Goal: Task Accomplishment & Management: Manage account settings

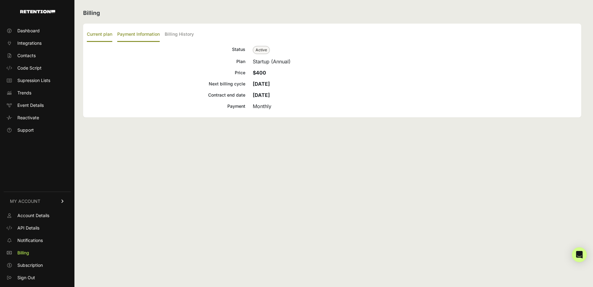
click at [149, 34] on label "Payment Information" at bounding box center [138, 34] width 42 height 15
click at [0, 0] on input "Payment Information" at bounding box center [0, 0] width 0 height 0
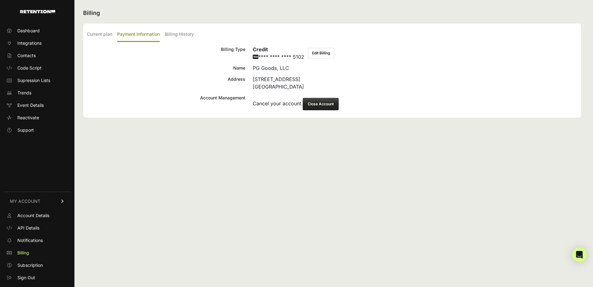
click at [316, 54] on button "Edit Billing" at bounding box center [321, 53] width 26 height 11
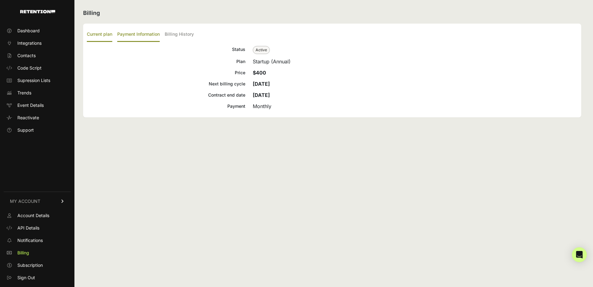
click at [150, 36] on label "Payment Information" at bounding box center [138, 34] width 42 height 15
click at [0, 0] on input "Payment Information" at bounding box center [0, 0] width 0 height 0
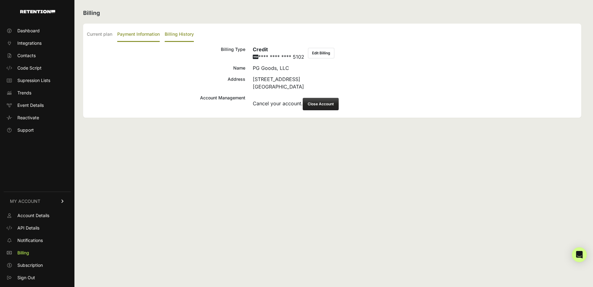
click at [174, 36] on label "Billing History" at bounding box center [179, 34] width 29 height 15
click at [0, 0] on input "Billing History" at bounding box center [0, 0] width 0 height 0
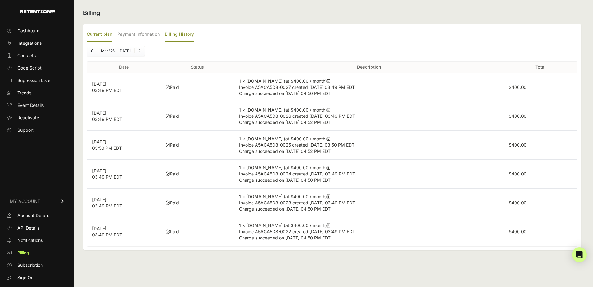
click at [101, 36] on label "Current plan" at bounding box center [99, 34] width 25 height 15
click at [0, 0] on input "Current plan" at bounding box center [0, 0] width 0 height 0
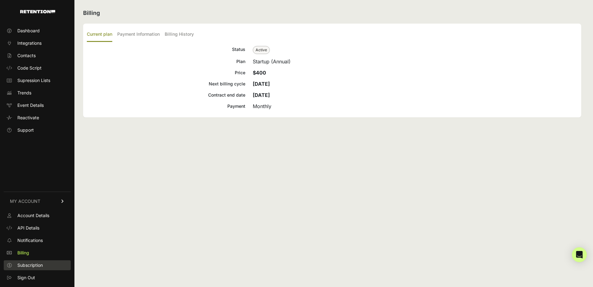
click at [35, 262] on span "Subscription" at bounding box center [29, 265] width 25 height 6
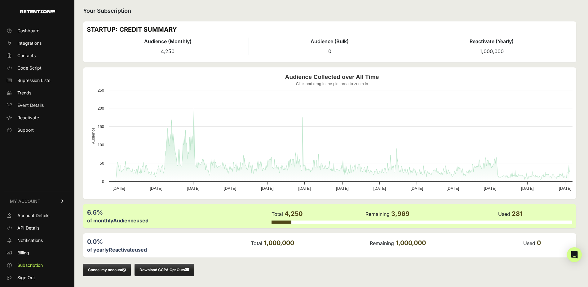
scroll to position [2, 0]
click at [30, 253] on link "Billing" at bounding box center [37, 253] width 67 height 10
